Goal: Task Accomplishment & Management: Complete application form

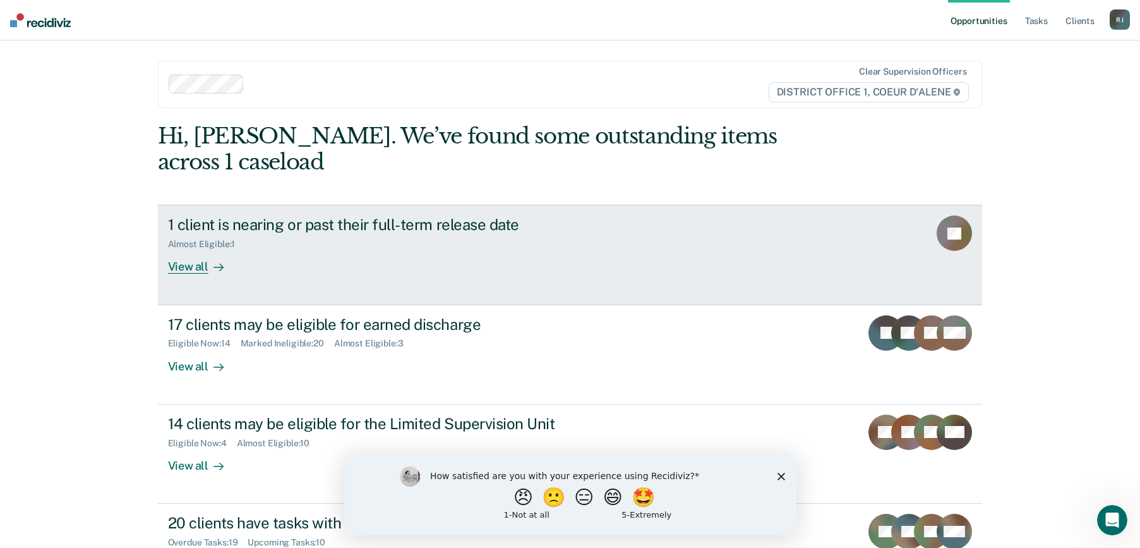
click at [198, 249] on div "View all" at bounding box center [203, 261] width 71 height 25
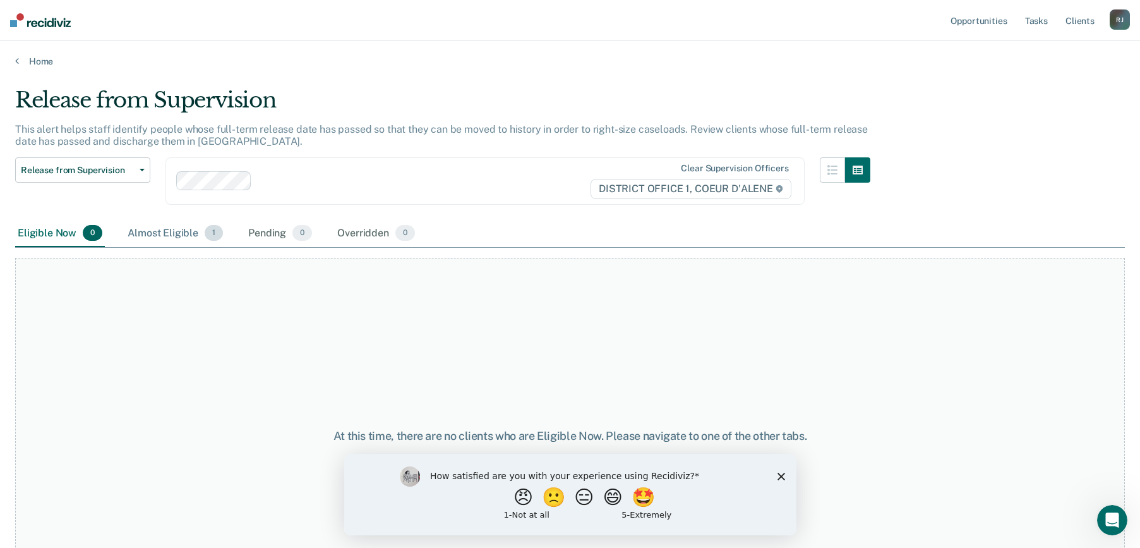
click at [187, 235] on div "Almost Eligible 1" at bounding box center [175, 234] width 100 height 28
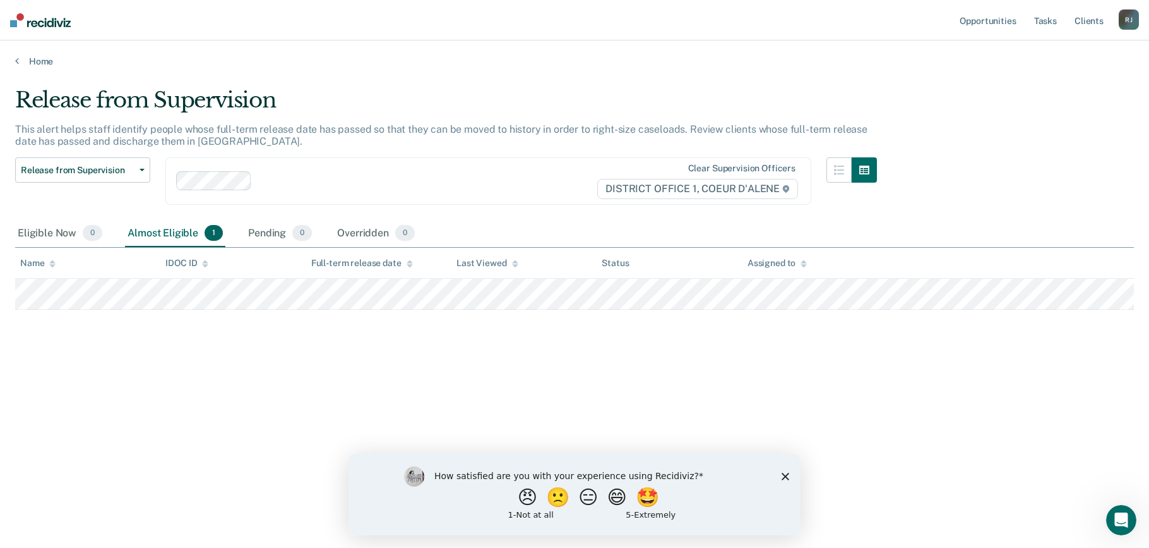
click at [14, 61] on div "Home" at bounding box center [574, 53] width 1149 height 27
click at [22, 60] on link "Home" at bounding box center [574, 61] width 1119 height 11
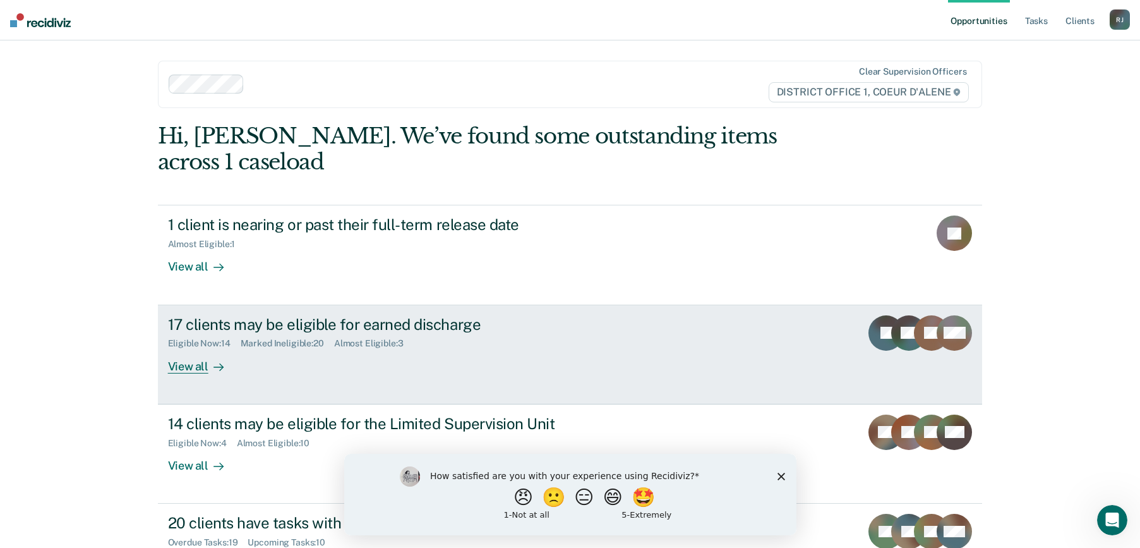
click at [186, 349] on div "View all" at bounding box center [203, 361] width 71 height 25
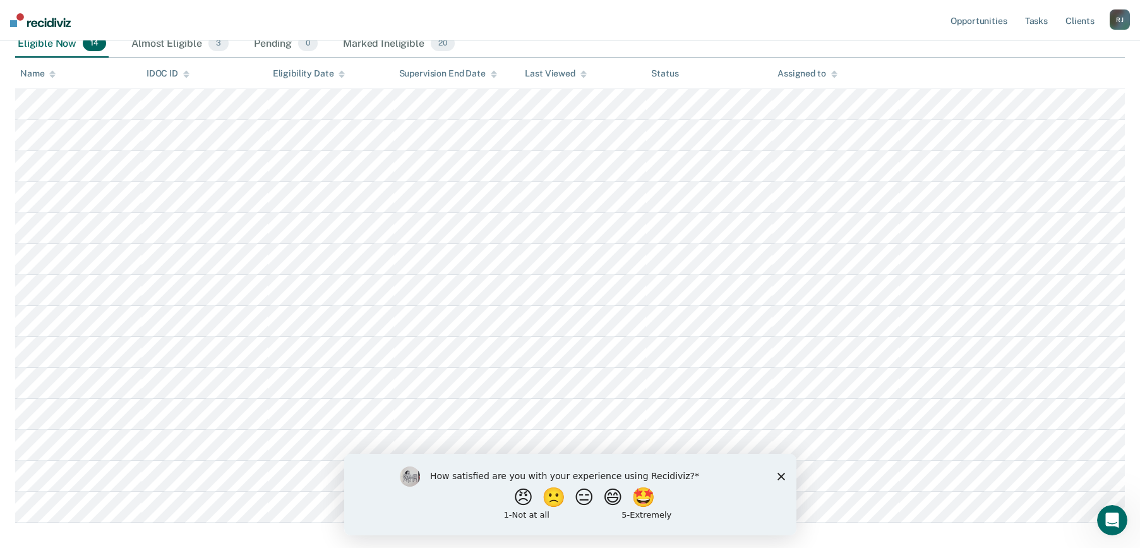
scroll to position [253, 0]
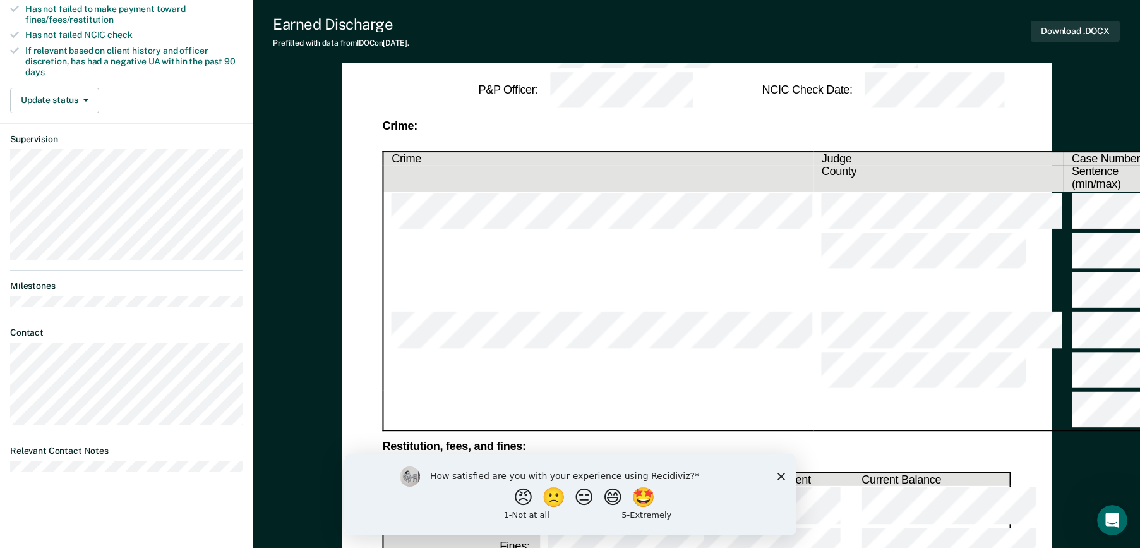
scroll to position [316, 0]
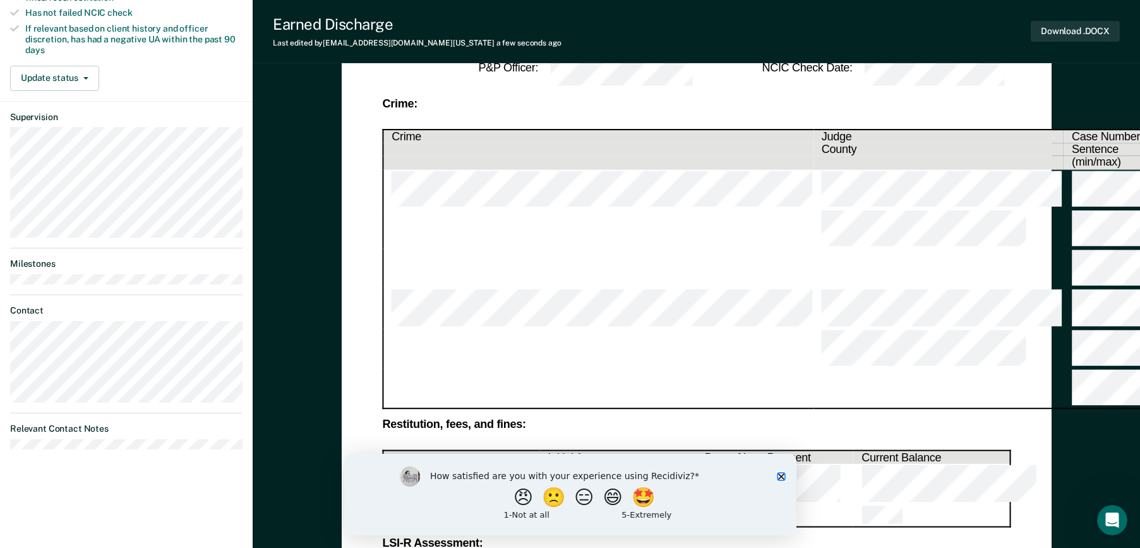
click at [777, 472] on polygon "Close survey" at bounding box center [781, 476] width 8 height 8
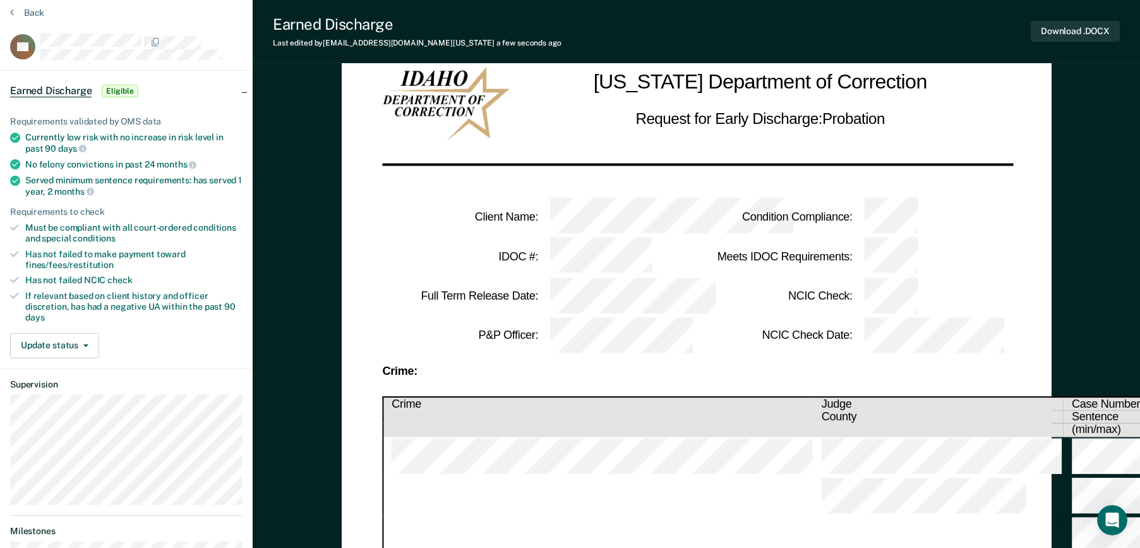
scroll to position [0, 0]
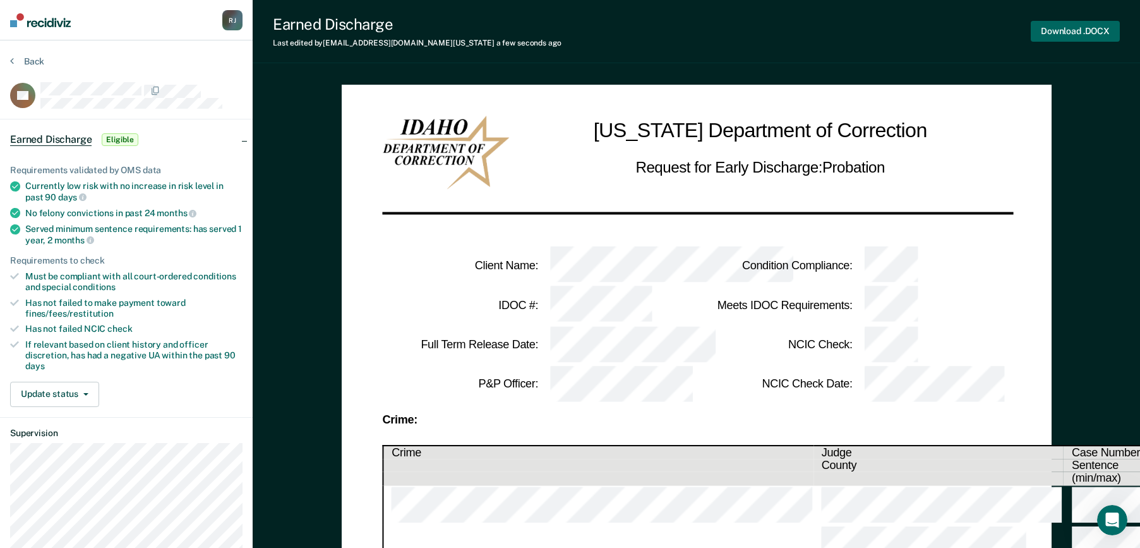
click at [1044, 28] on button "Download .DOCX" at bounding box center [1075, 31] width 89 height 21
